Goal: Check status: Check status

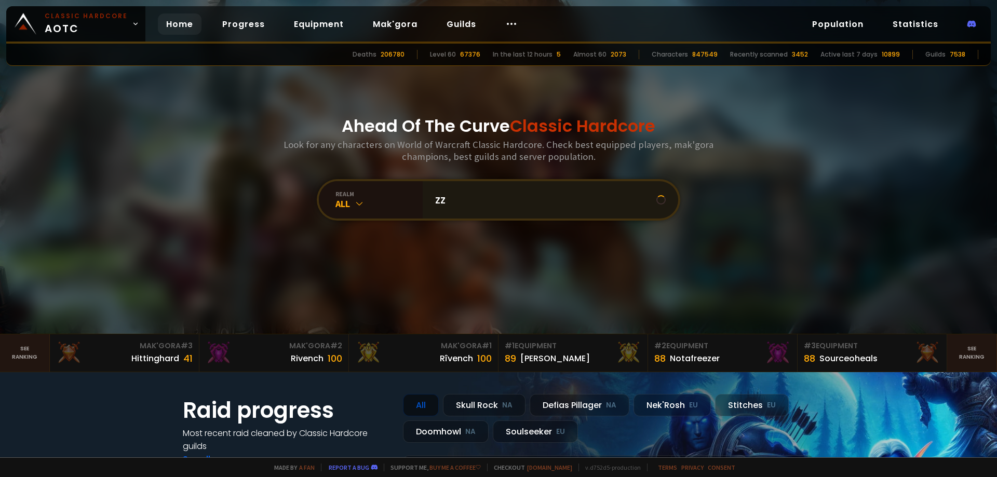
type input "zzu"
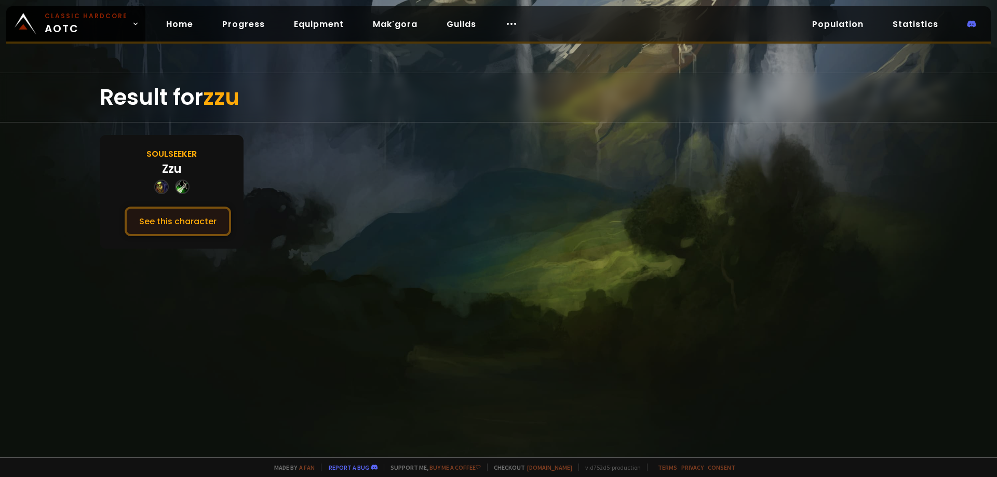
click at [212, 224] on button "See this character" at bounding box center [178, 222] width 106 height 30
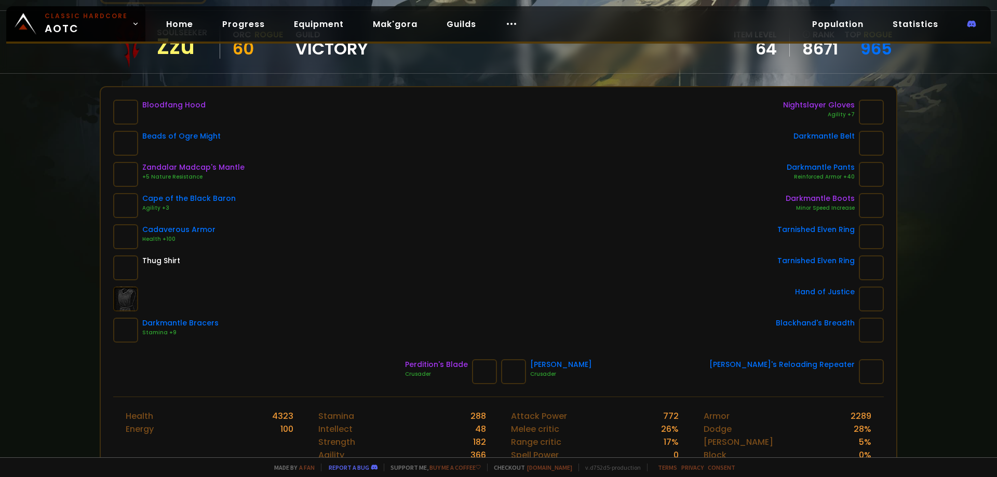
scroll to position [104, 0]
